Goal: Entertainment & Leisure: Consume media (video, audio)

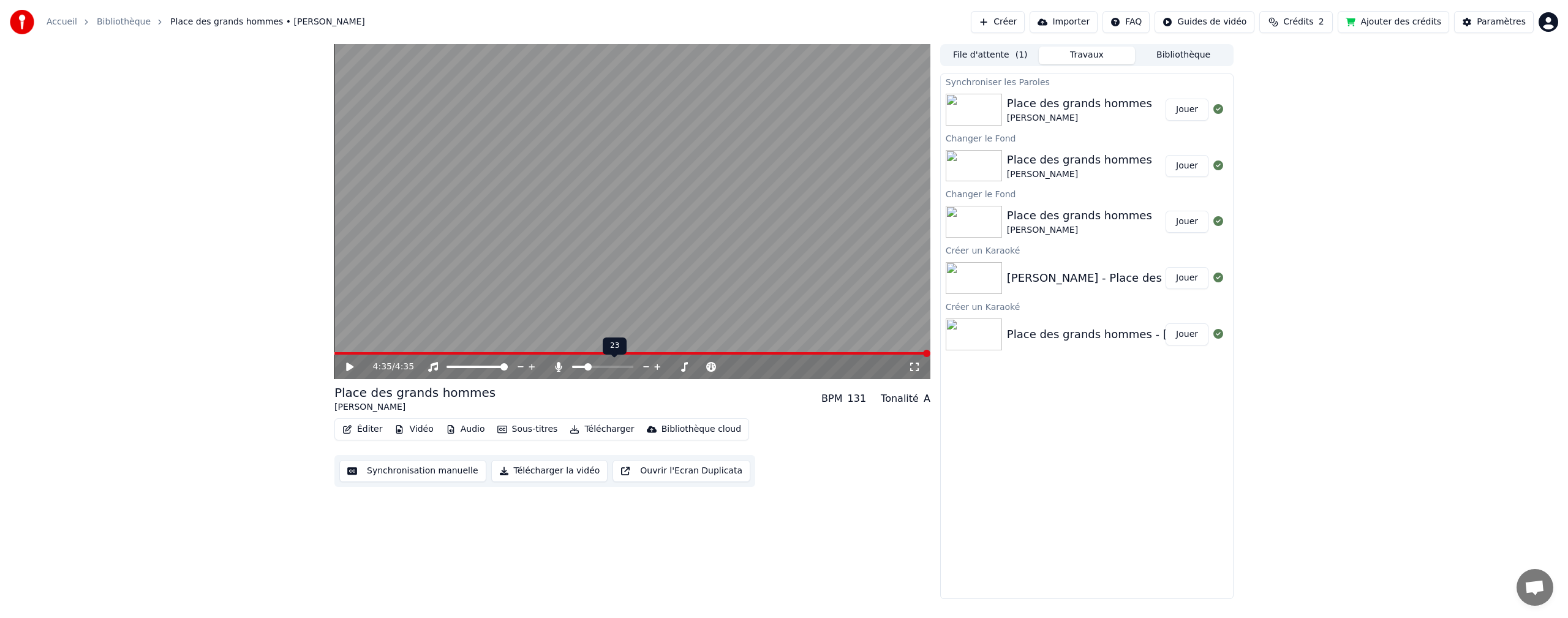
click at [584, 371] on span at bounding box center [588, 367] width 7 height 7
click at [352, 368] on icon at bounding box center [349, 367] width 7 height 8
click at [520, 368] on icon at bounding box center [520, 367] width 11 height 12
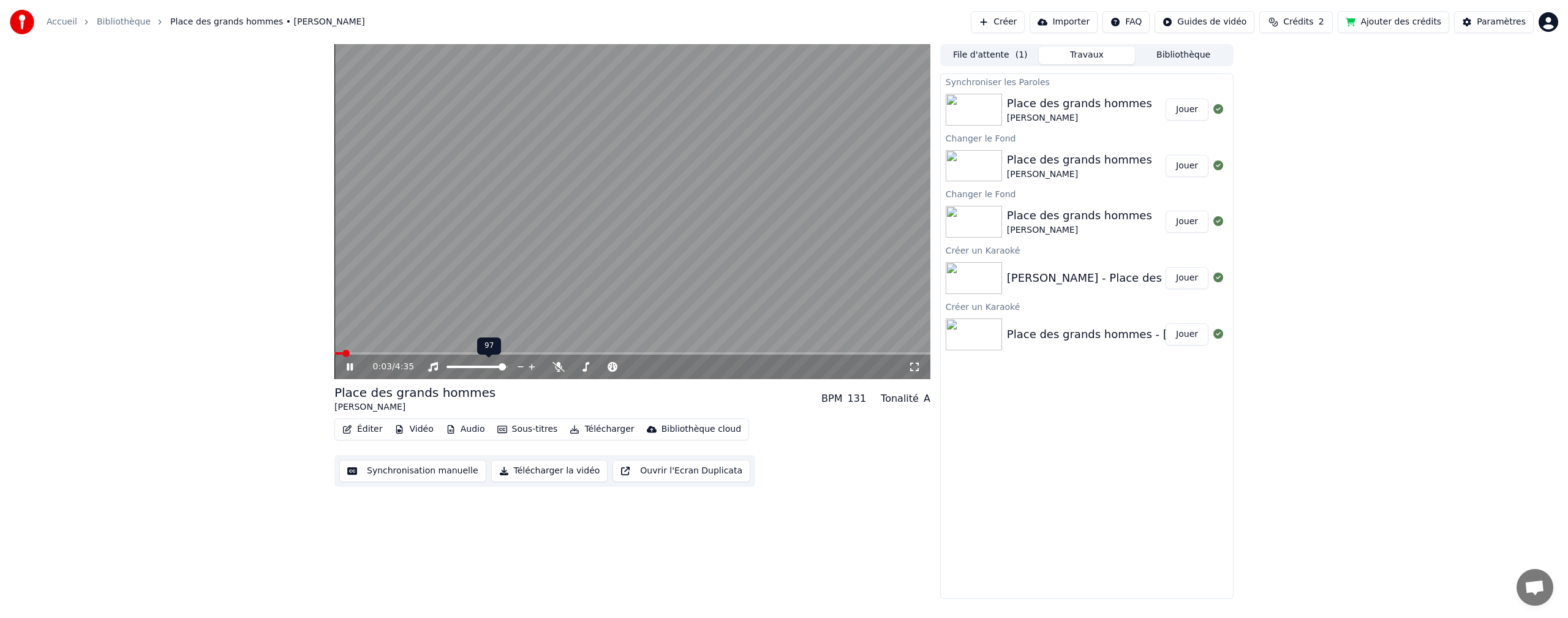
click at [520, 368] on icon at bounding box center [520, 367] width 11 height 12
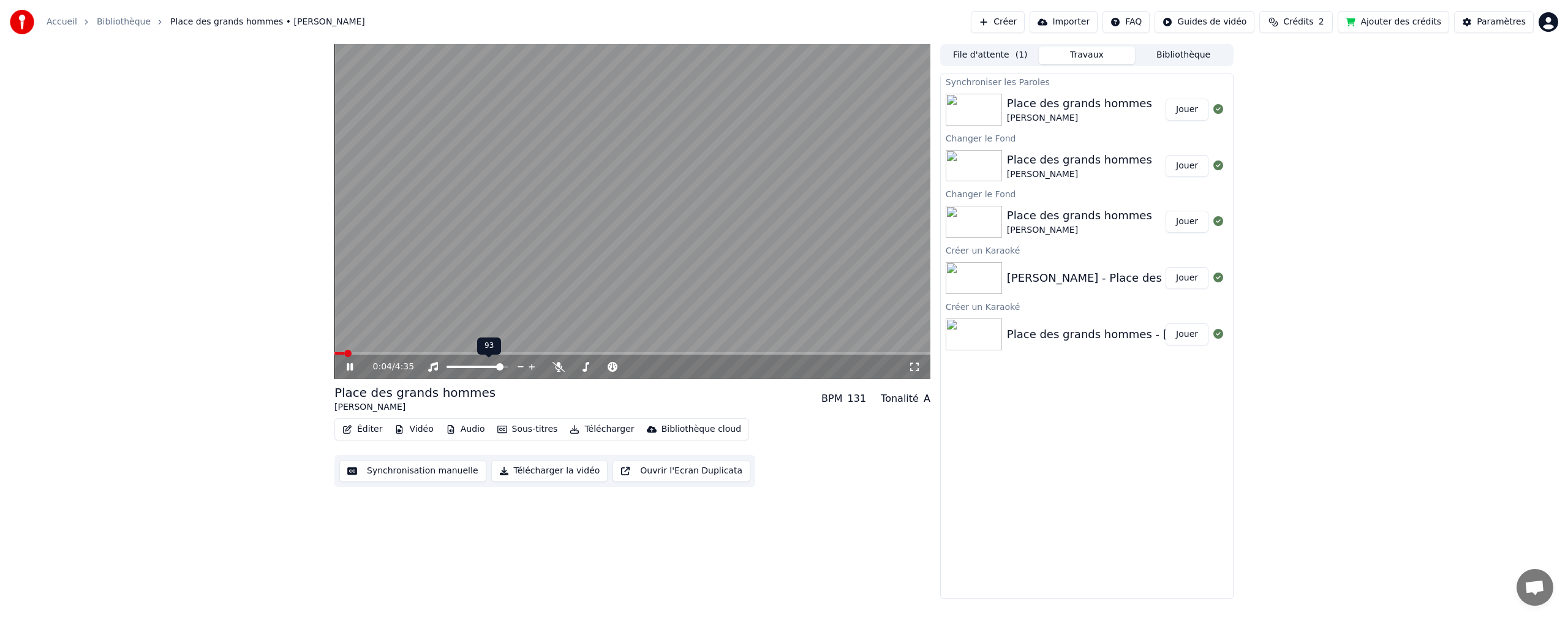
click at [520, 368] on icon at bounding box center [520, 367] width 11 height 12
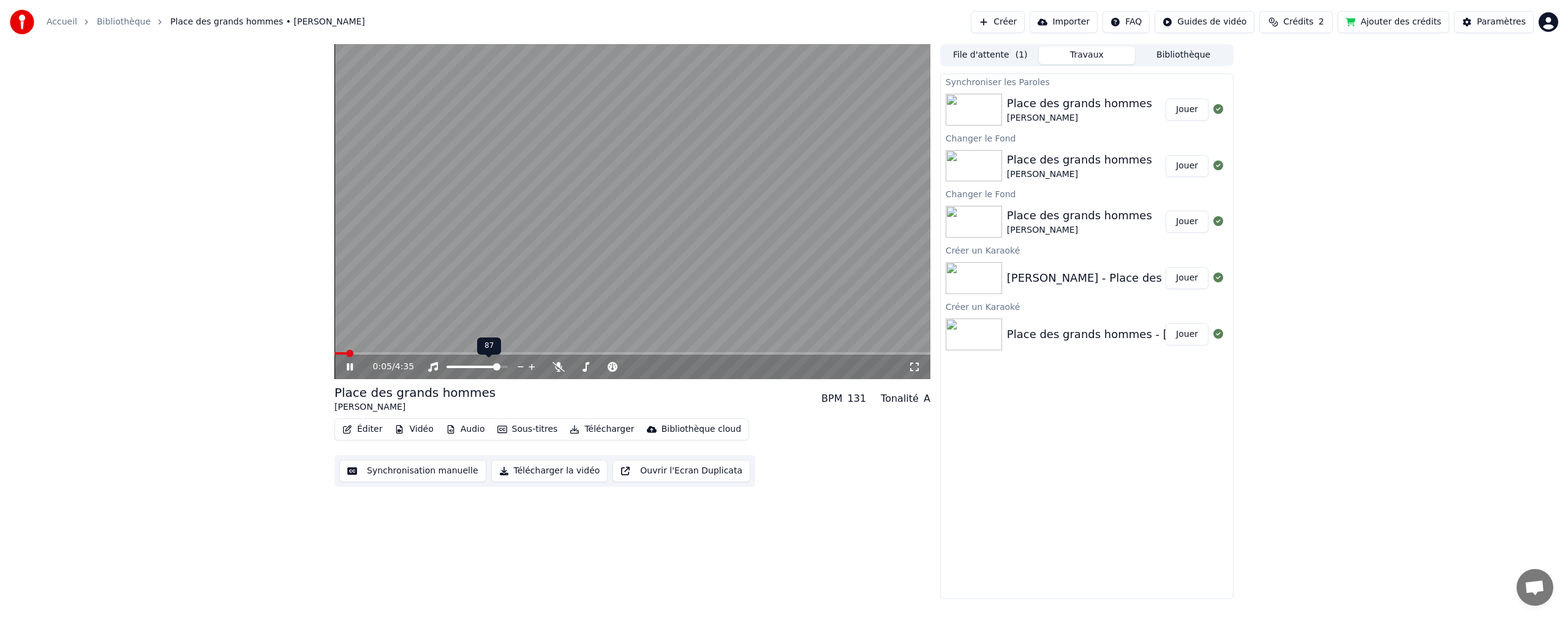
click at [520, 368] on icon at bounding box center [520, 367] width 11 height 12
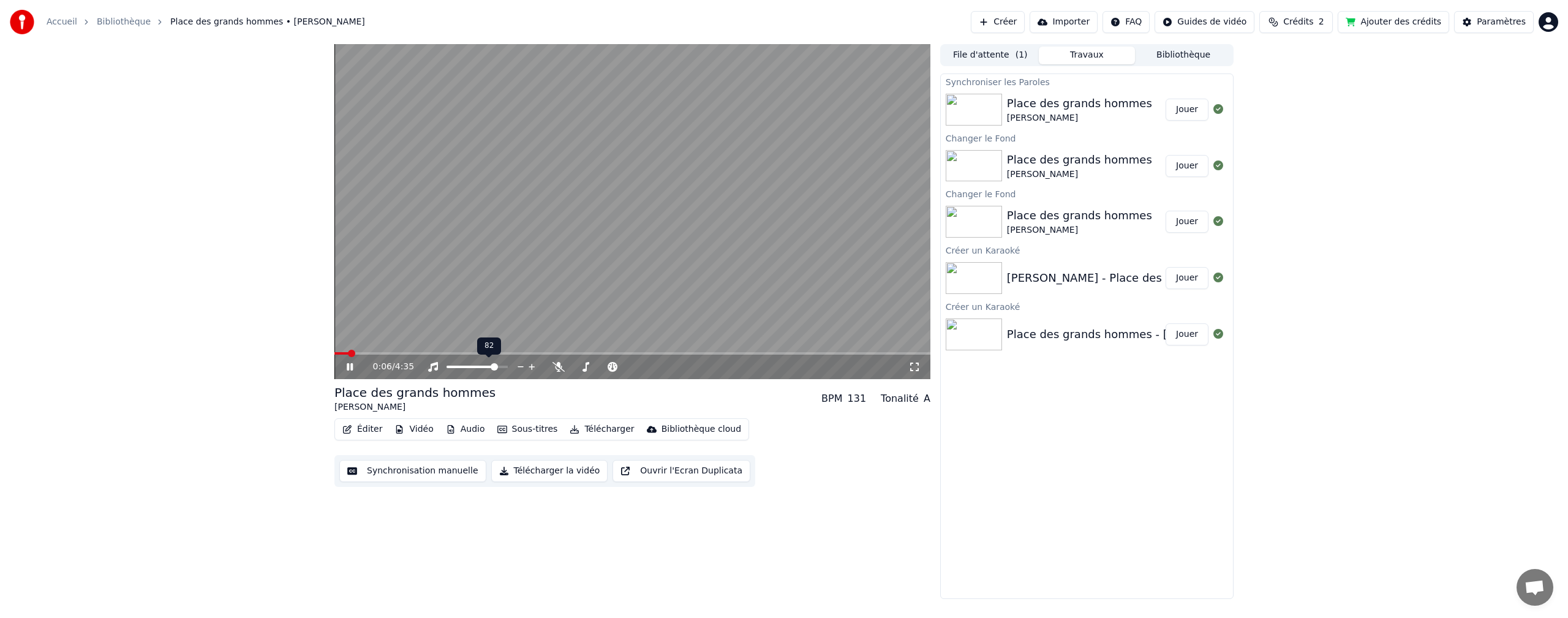
click at [520, 368] on icon at bounding box center [520, 367] width 11 height 12
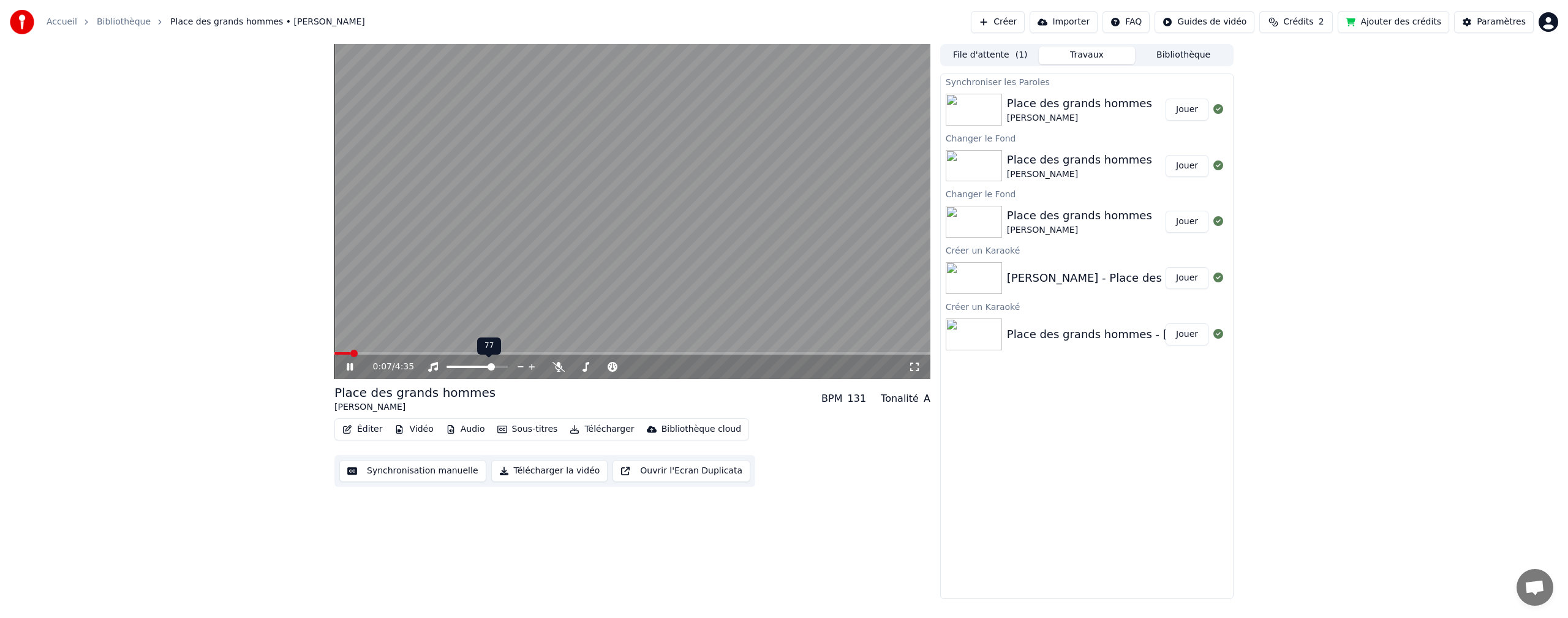
click at [520, 368] on icon at bounding box center [520, 367] width 11 height 12
click at [638, 332] on video at bounding box center [633, 211] width 596 height 335
